Goal: Book appointment/travel/reservation

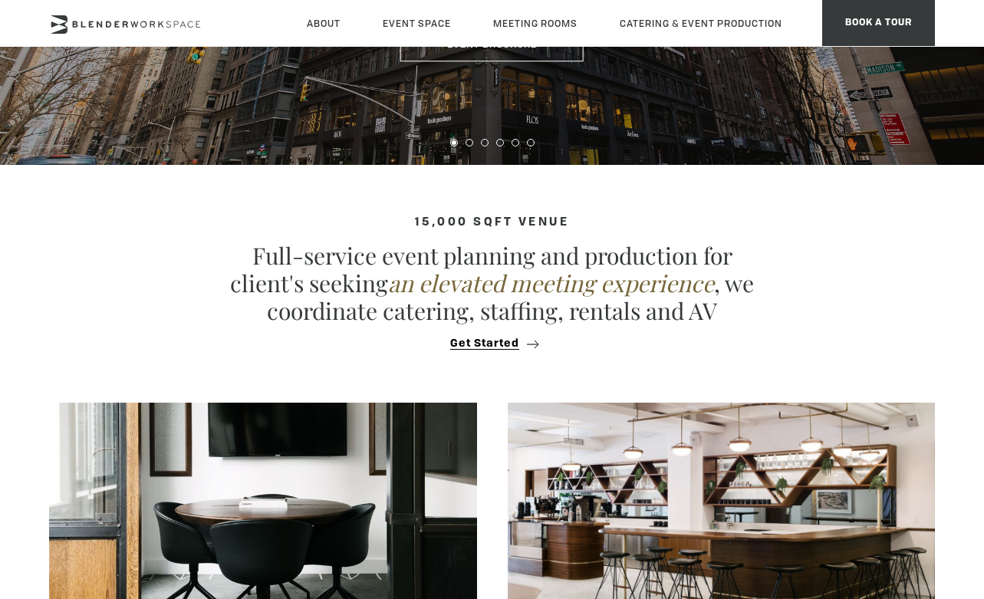
scroll to position [651, 0]
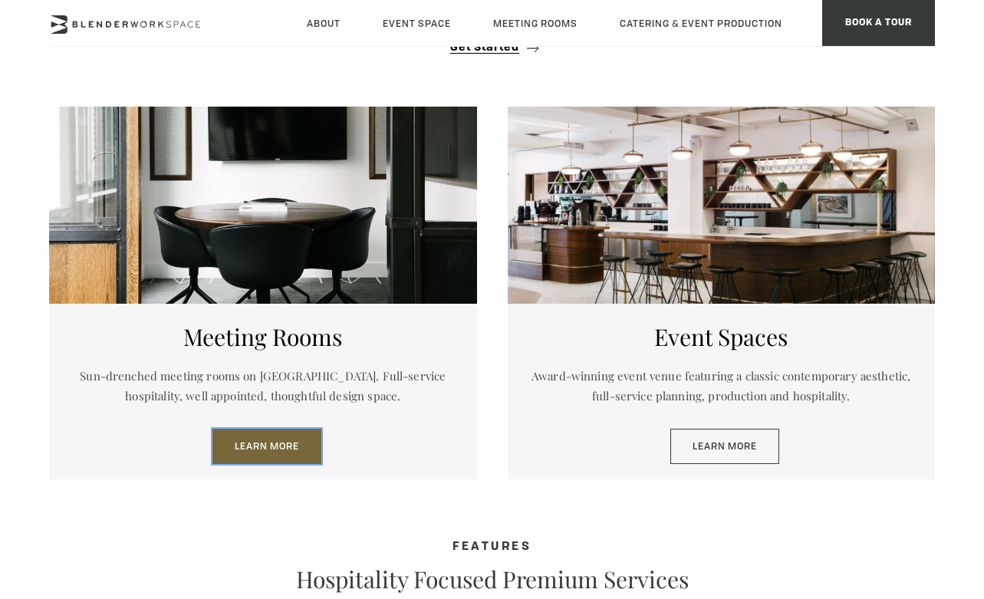
click at [275, 449] on link "Learn More" at bounding box center [267, 446] width 109 height 35
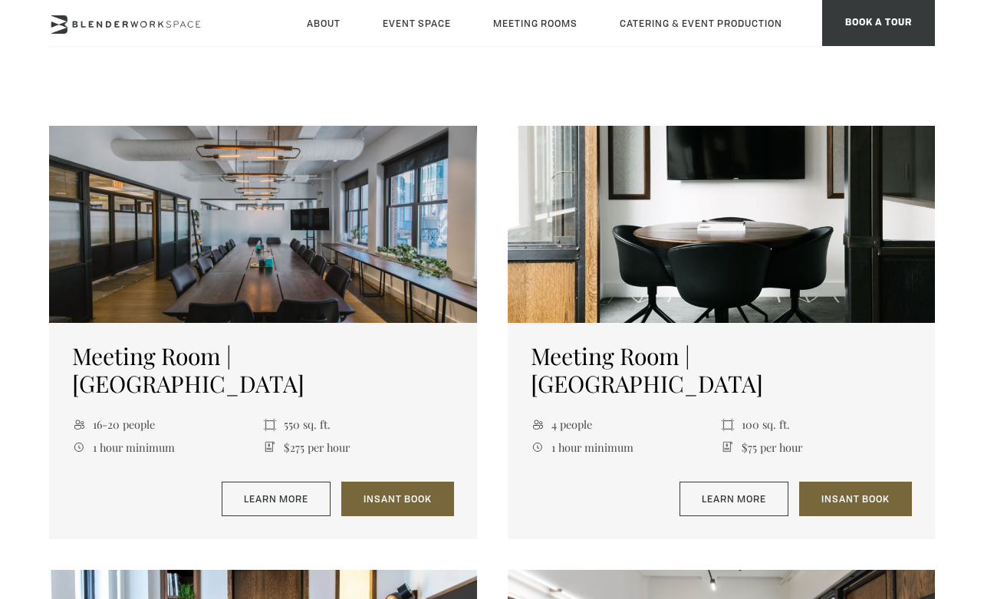
scroll to position [557, 0]
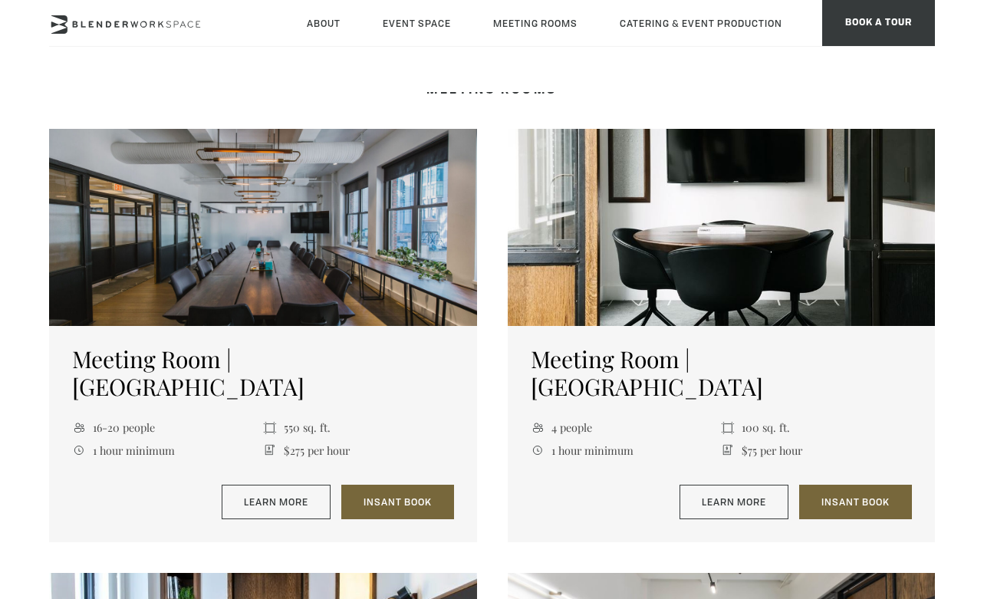
click at [668, 226] on div at bounding box center [721, 227] width 427 height 197
click at [704, 485] on link "Learn More" at bounding box center [734, 502] width 109 height 35
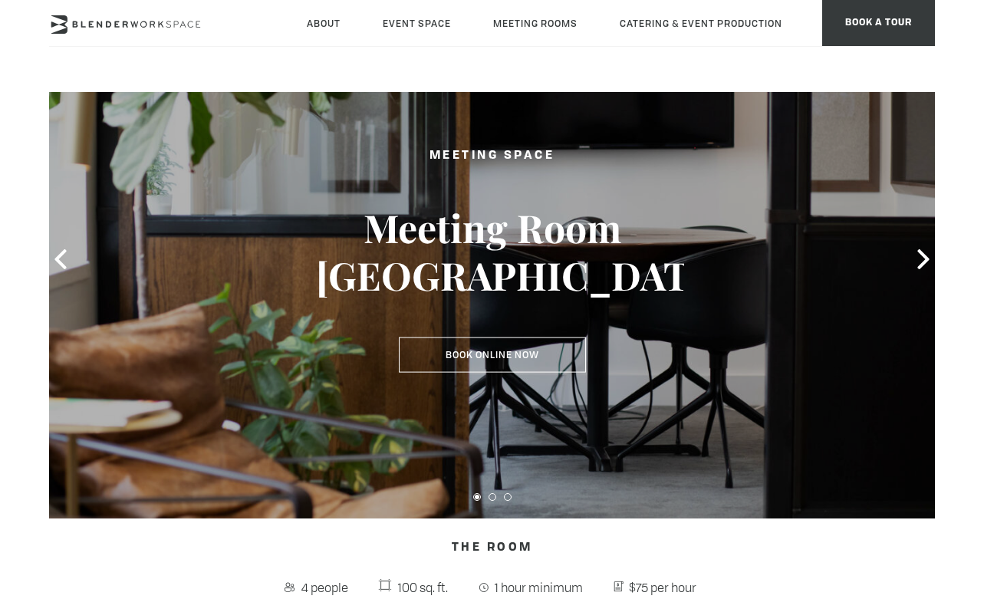
scroll to position [97, 0]
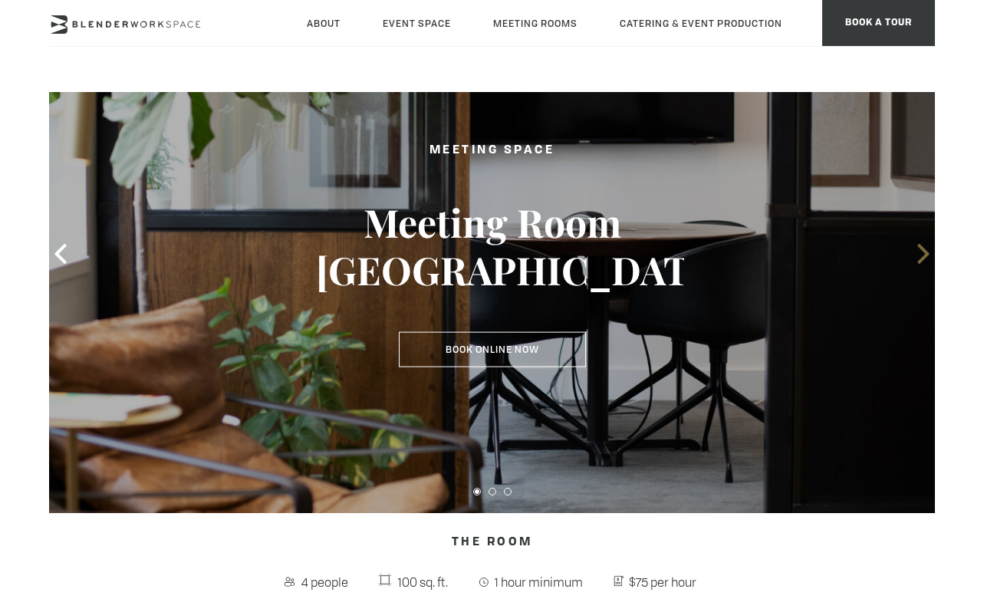
click at [918, 254] on icon at bounding box center [924, 254] width 20 height 20
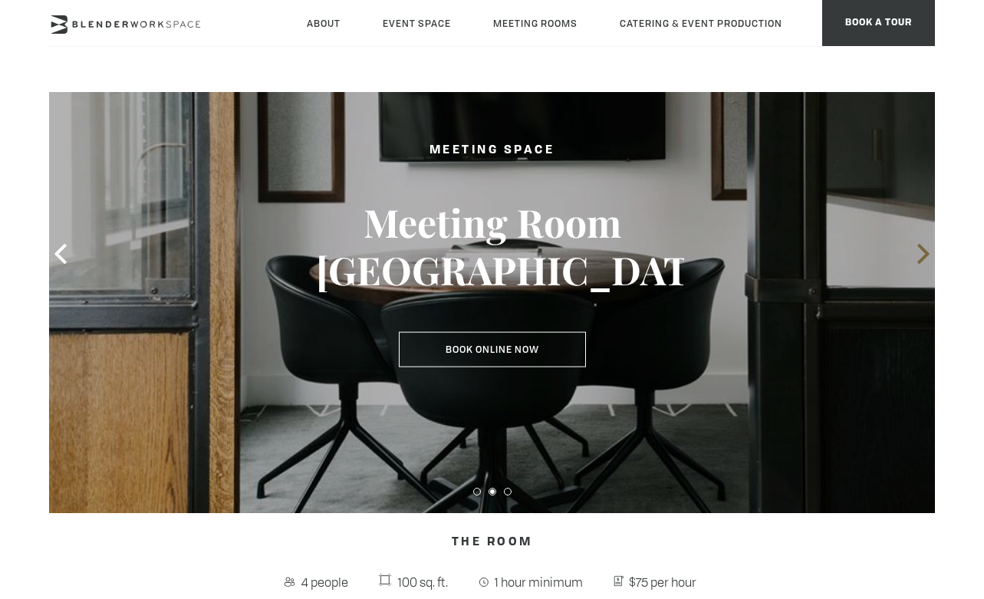
click at [922, 255] on icon at bounding box center [924, 254] width 20 height 20
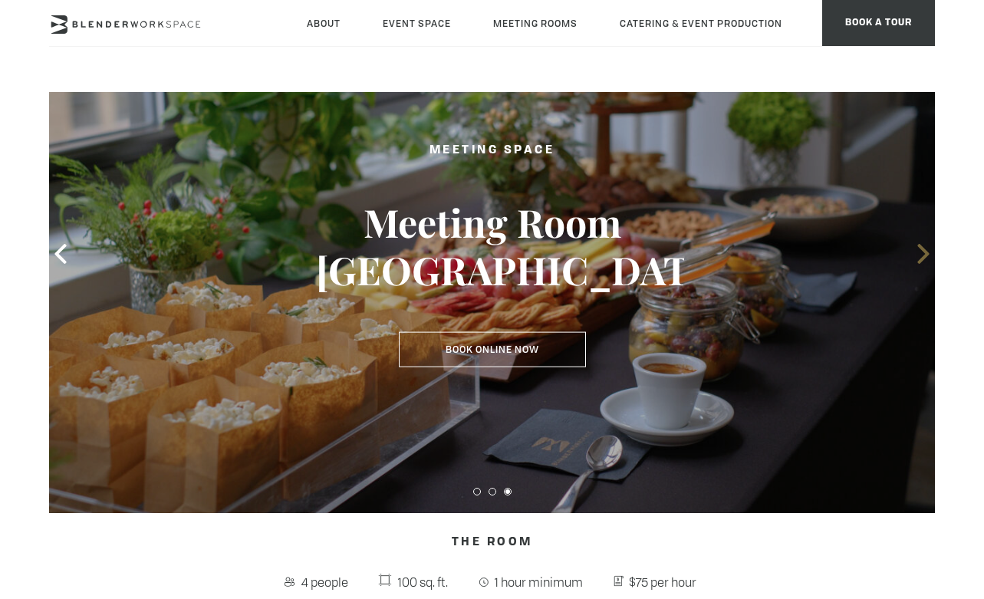
click at [923, 255] on icon at bounding box center [924, 254] width 20 height 20
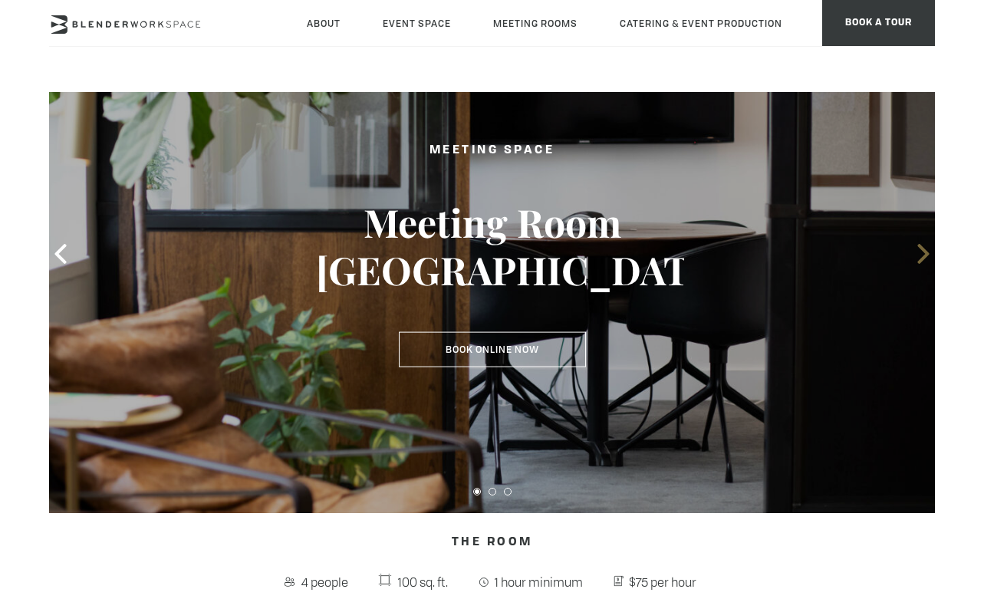
click at [923, 256] on icon at bounding box center [924, 254] width 20 height 20
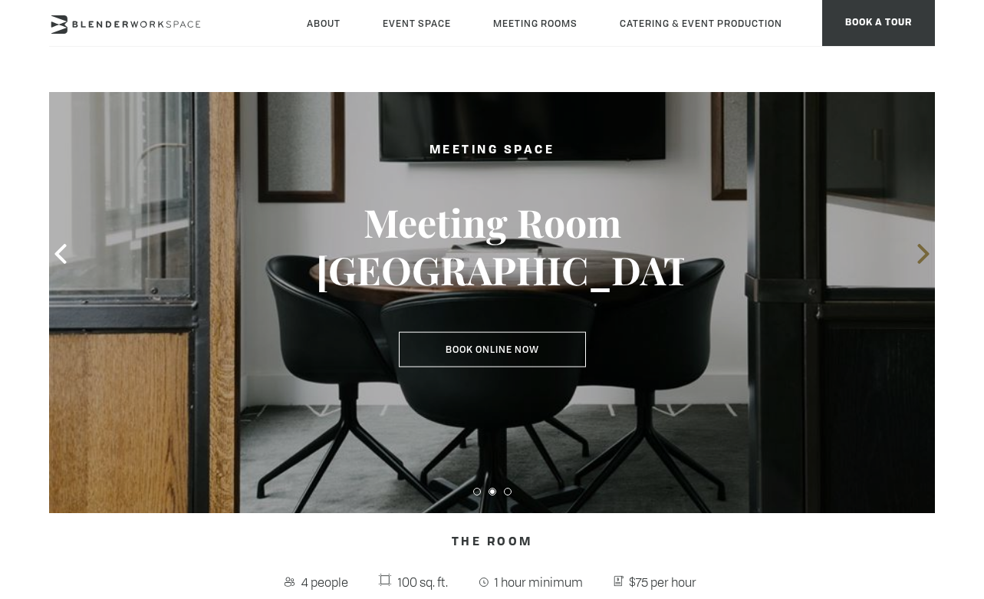
click at [923, 255] on icon at bounding box center [924, 254] width 20 height 20
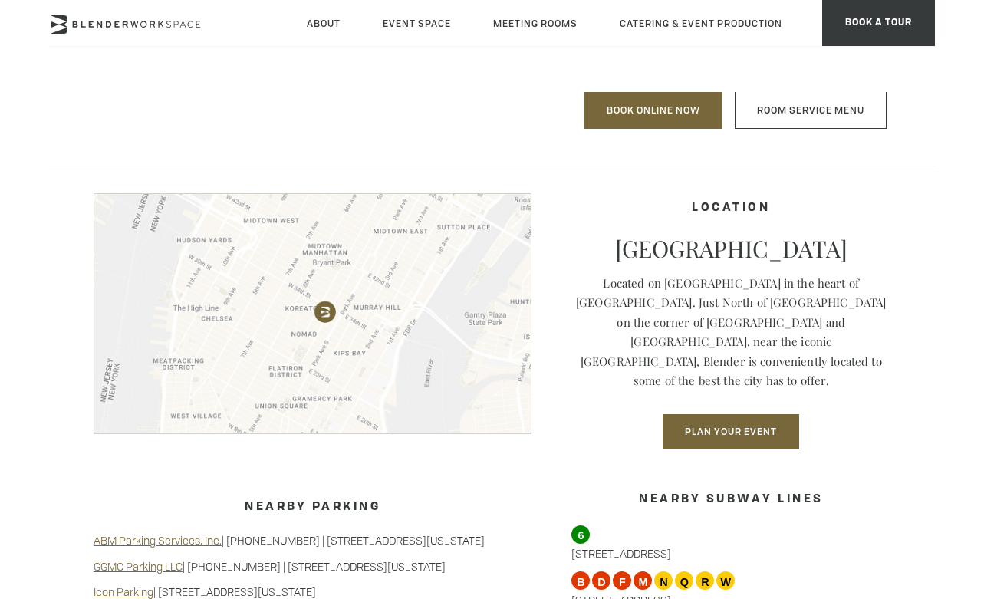
scroll to position [1197, 0]
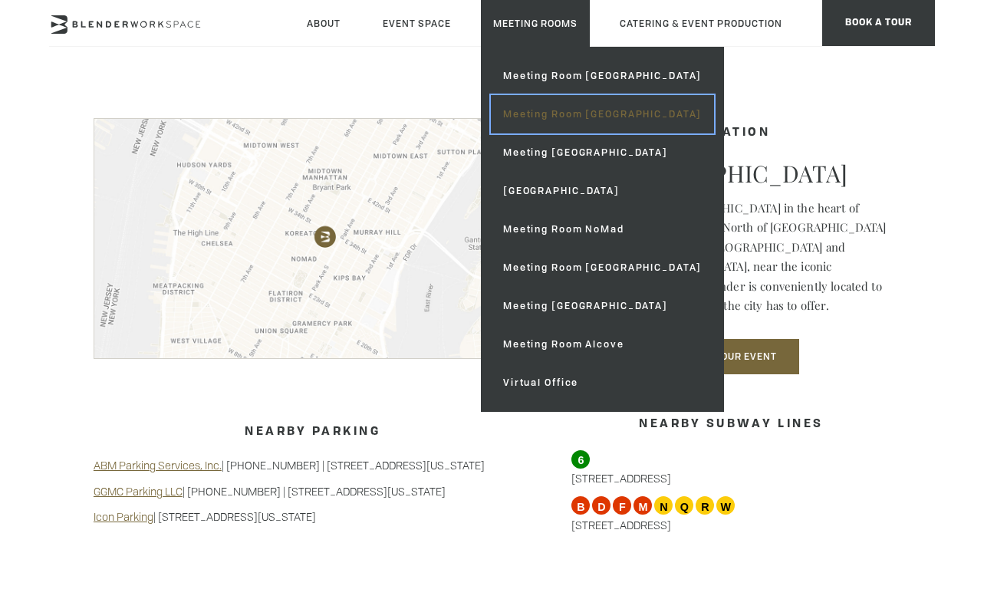
click at [547, 112] on link "Meeting Room [GEOGRAPHIC_DATA]" at bounding box center [602, 114] width 223 height 38
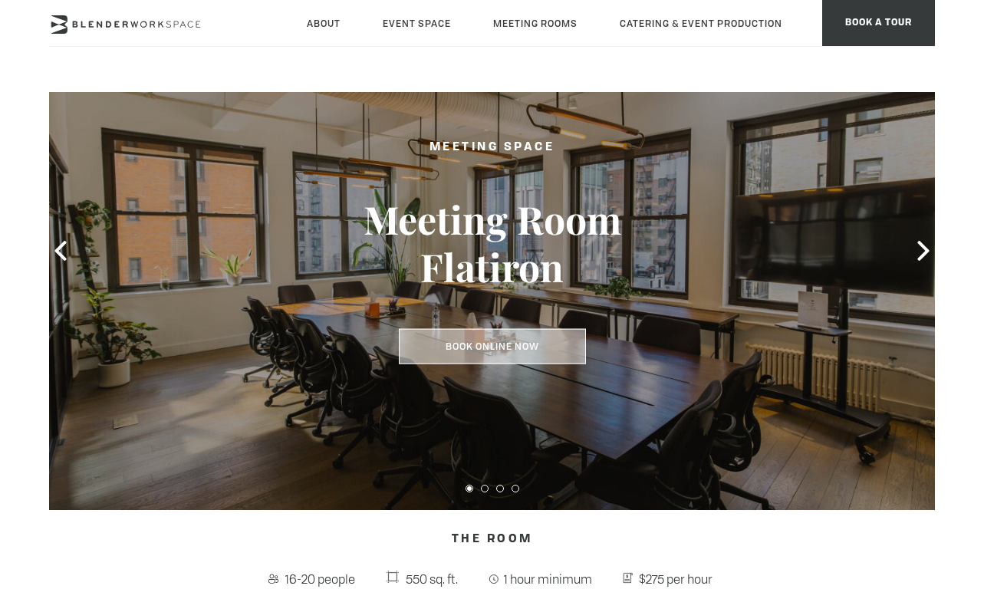
scroll to position [26, 0]
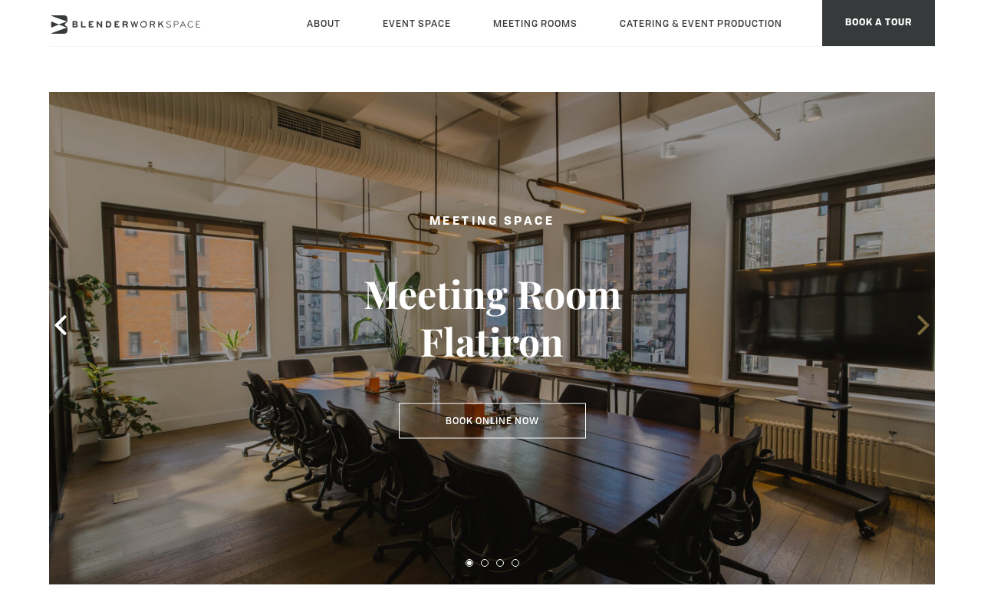
click at [919, 324] on icon at bounding box center [924, 325] width 20 height 20
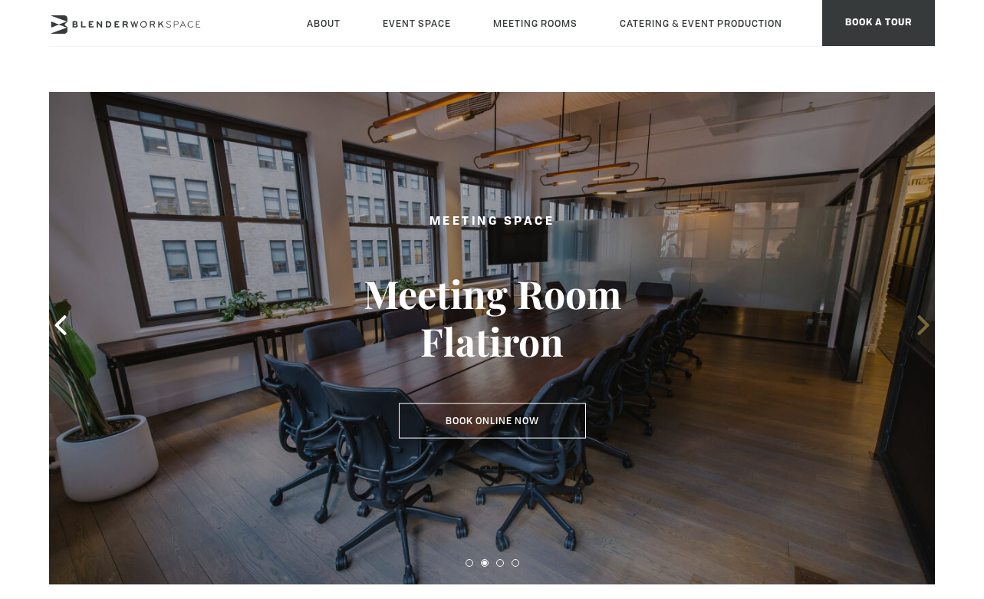
click at [919, 322] on icon at bounding box center [924, 325] width 20 height 20
